Goal: Task Accomplishment & Management: Use online tool/utility

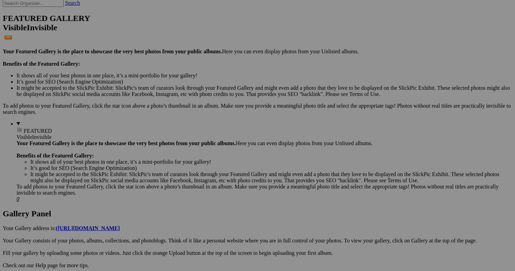
scroll to position [172, 0]
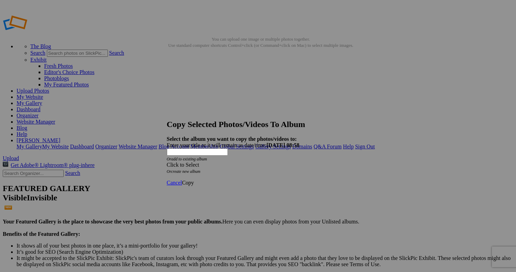
click at [218, 162] on div "Click to Select" at bounding box center [258, 165] width 183 height 6
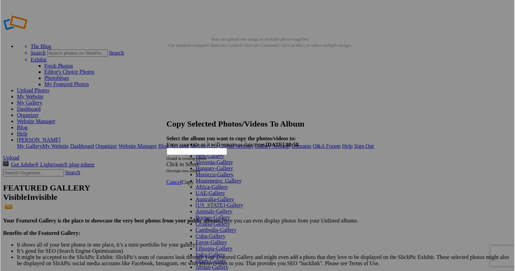
scroll to position [124, 0]
click at [206, 253] on link "India-Gallery" at bounding box center [211, 256] width 30 height 6
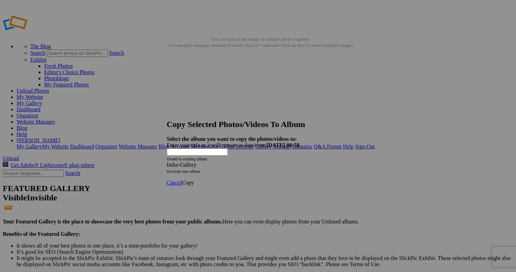
click at [194, 180] on span "Copy" at bounding box center [188, 183] width 12 height 6
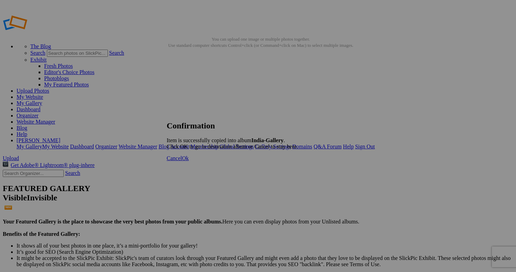
click at [182, 161] on span "Cancel" at bounding box center [174, 158] width 15 height 6
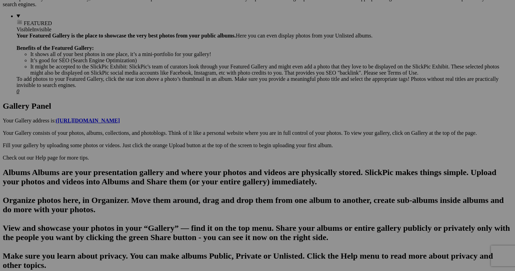
scroll to position [274, 0]
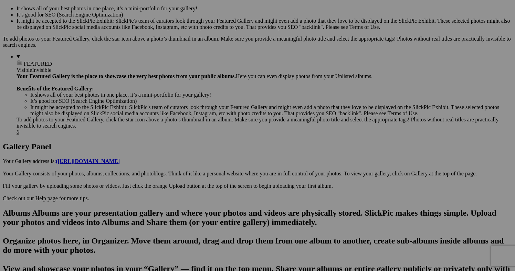
scroll to position [238, 0]
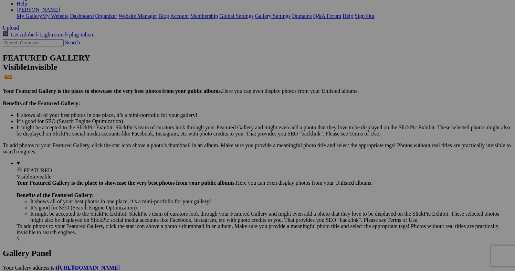
scroll to position [134, 0]
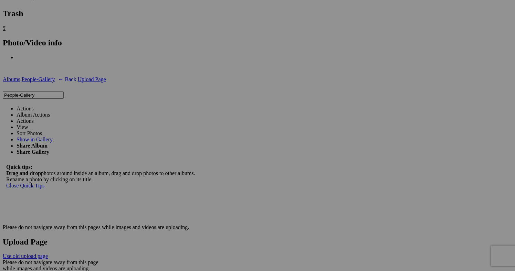
scroll to position [1582, 0]
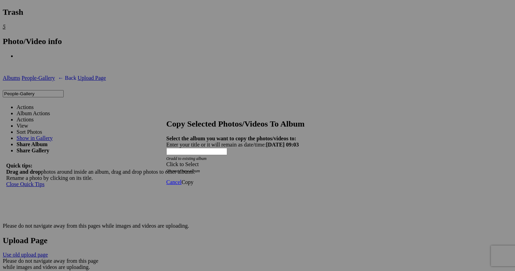
click at [257, 162] on div "Click to Select" at bounding box center [257, 165] width 183 height 6
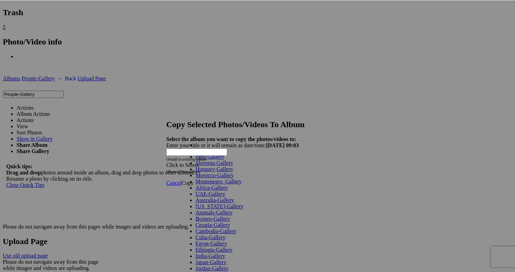
scroll to position [186, 0]
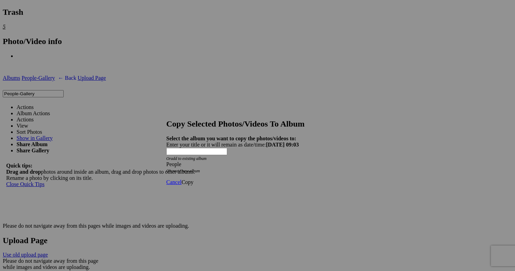
click at [194, 179] on span "Copy" at bounding box center [188, 182] width 12 height 6
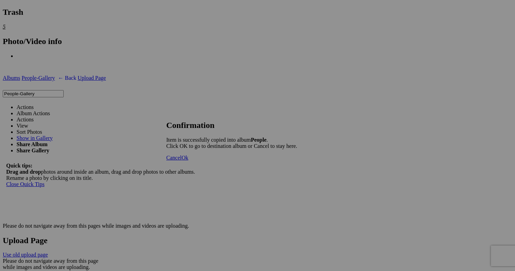
click at [182, 161] on span "Cancel" at bounding box center [173, 158] width 15 height 6
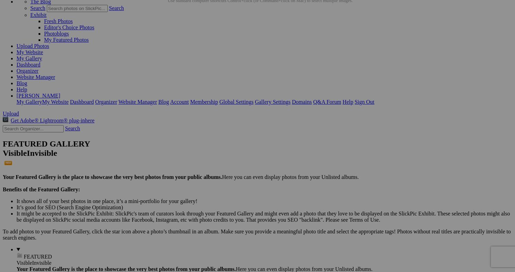
scroll to position [49, 0]
